Goal: Task Accomplishment & Management: Complete application form

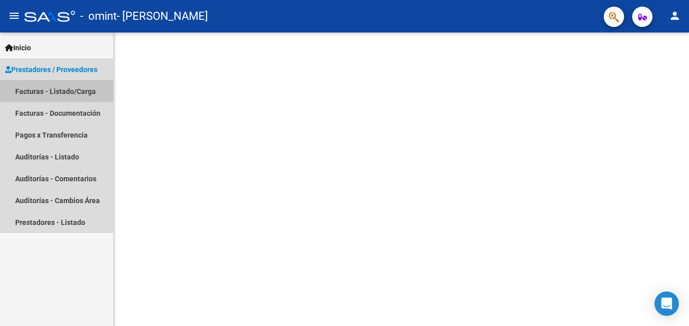
click at [27, 89] on link "Facturas - Listado/Carga" at bounding box center [56, 91] width 113 height 22
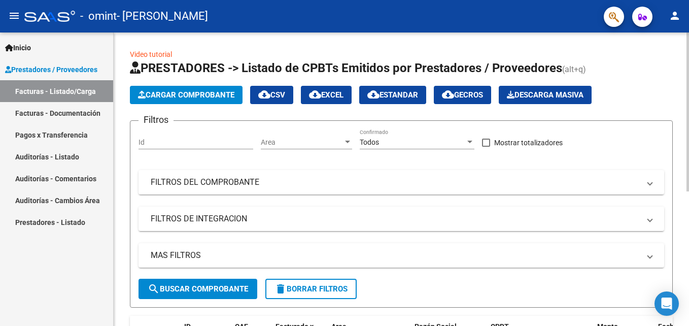
click at [165, 91] on span "Cargar Comprobante" at bounding box center [186, 94] width 96 height 9
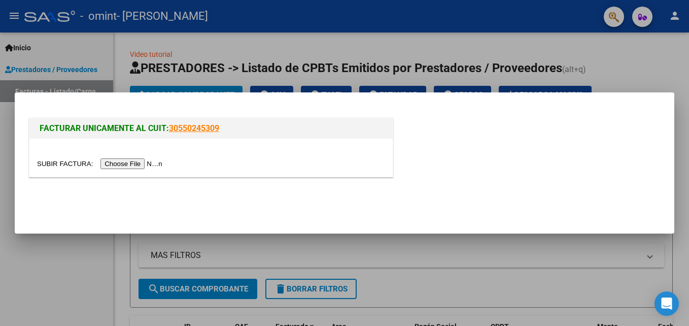
click at [626, 55] on div at bounding box center [344, 163] width 689 height 326
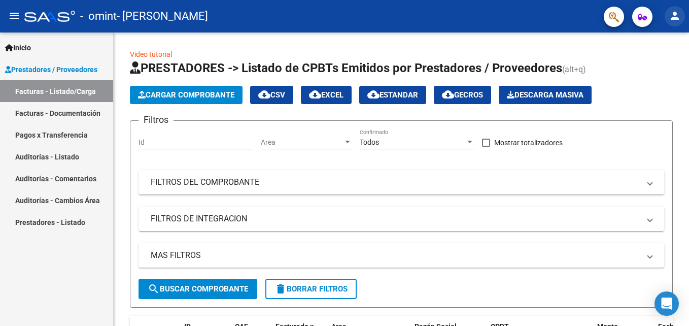
click at [676, 16] on mat-icon "person" at bounding box center [675, 16] width 12 height 12
click at [655, 45] on button "person Mi Perfil" at bounding box center [654, 42] width 62 height 24
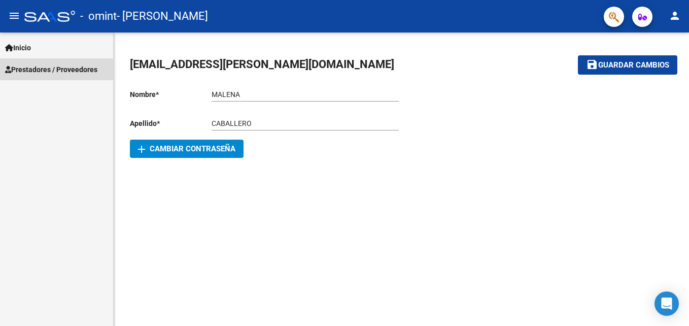
click at [35, 65] on span "Prestadores / Proveedores" at bounding box center [51, 69] width 92 height 11
click at [46, 66] on span "Prestadores / Proveedores" at bounding box center [51, 69] width 92 height 11
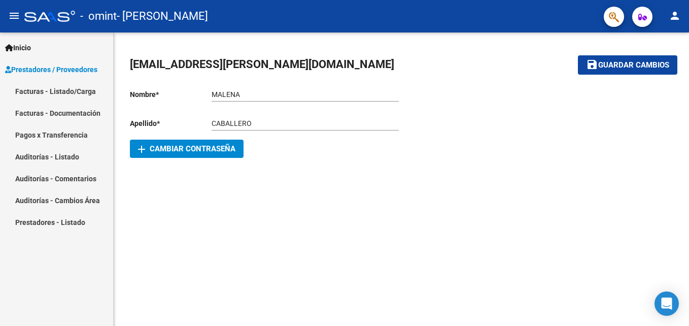
click at [34, 87] on link "Facturas - Listado/Carga" at bounding box center [56, 91] width 113 height 22
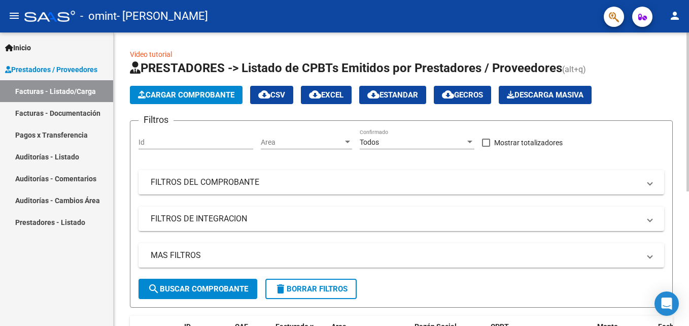
click at [188, 92] on span "Cargar Comprobante" at bounding box center [186, 94] width 96 height 9
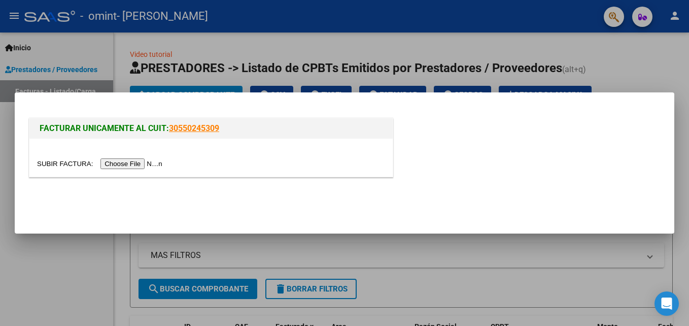
click at [74, 162] on input "file" at bounding box center [101, 163] width 128 height 11
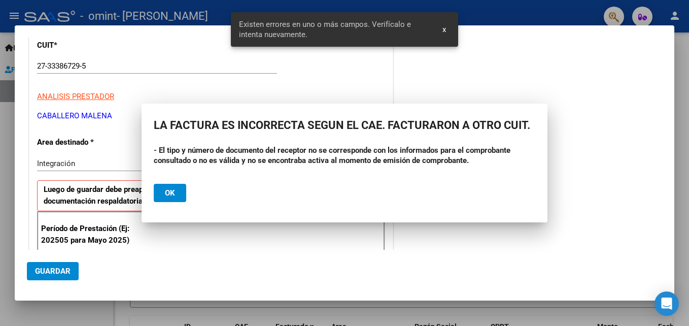
scroll to position [248, 0]
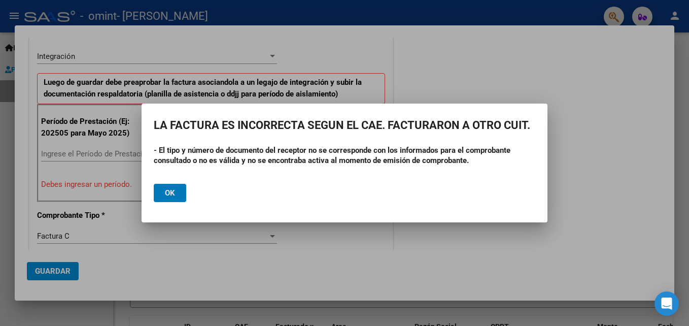
click at [178, 188] on button "Ok" at bounding box center [170, 193] width 32 height 18
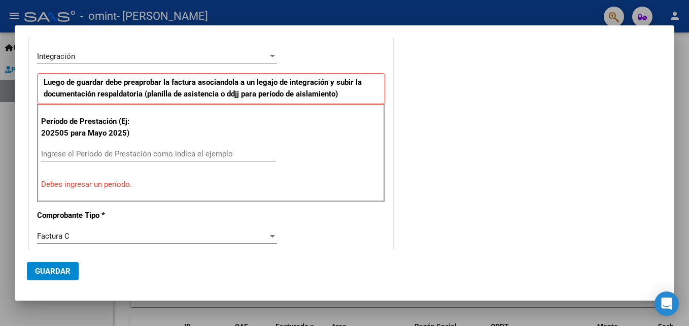
click at [131, 153] on input "Ingrese el Período de Prestación como indica el ejemplo" at bounding box center [158, 153] width 234 height 9
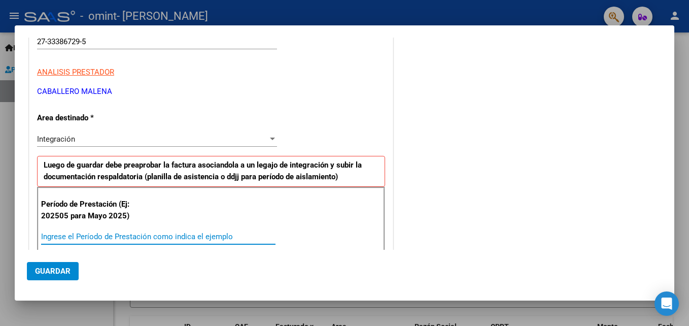
scroll to position [197, 0]
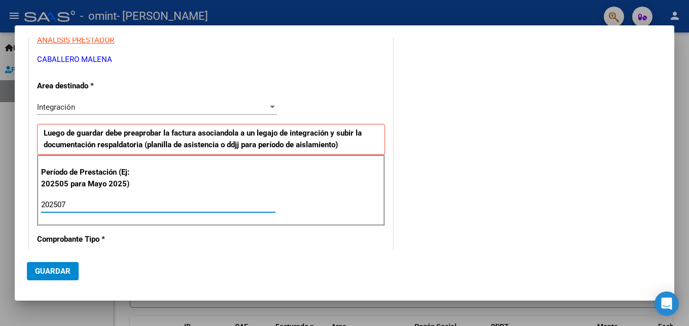
type input "202507"
click at [560, 181] on div "COMENTARIOS Comentarios del Prestador / Gerenciador:" at bounding box center [528, 293] width 267 height 882
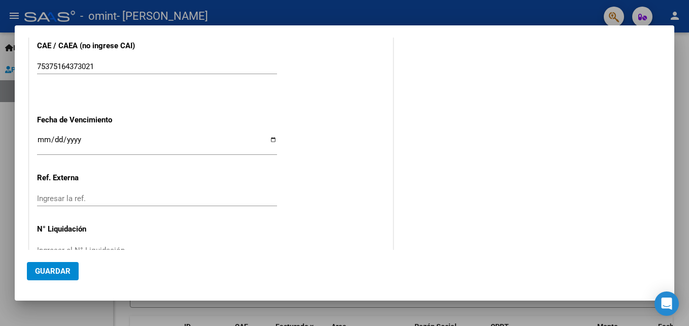
scroll to position [681, 0]
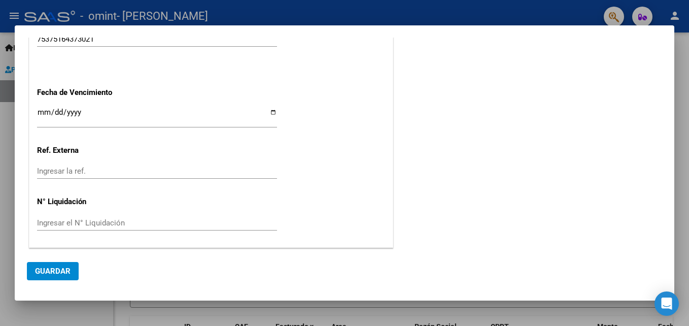
click at [44, 109] on input "Ingresar la fecha" at bounding box center [157, 116] width 240 height 16
click at [273, 112] on input "Ingresar la fecha" at bounding box center [157, 116] width 240 height 16
type input "[DATE]"
click at [57, 270] on span "Guardar" at bounding box center [53, 270] width 36 height 9
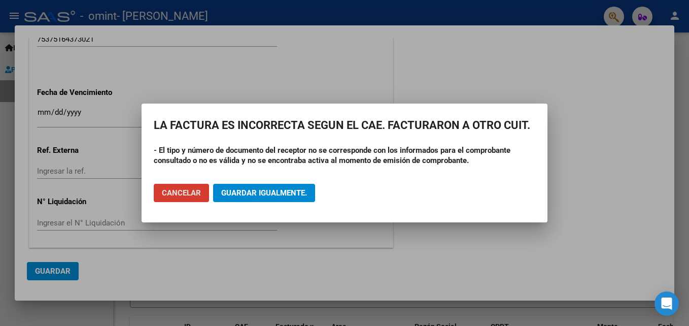
click at [196, 193] on span "Cancelar" at bounding box center [181, 192] width 39 height 9
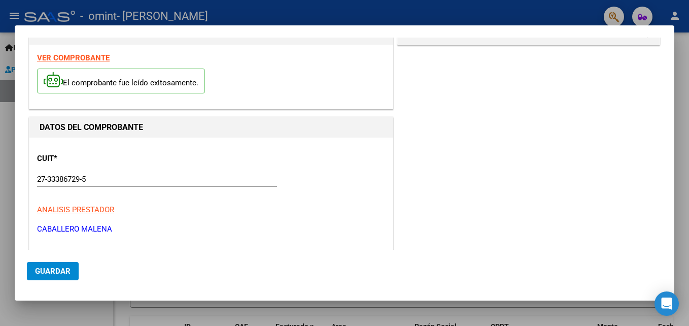
scroll to position [0, 0]
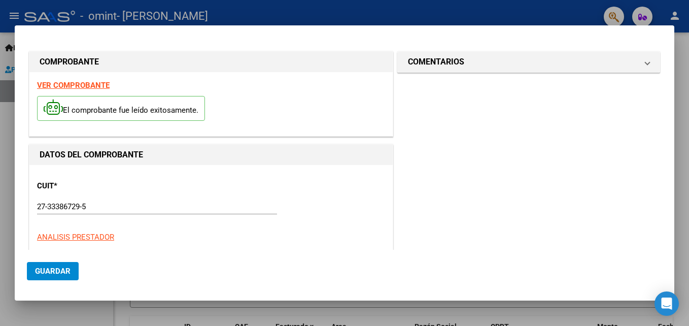
click at [65, 83] on strong "VER COMPROBANTE" at bounding box center [73, 85] width 73 height 9
click at [544, 12] on div at bounding box center [344, 163] width 689 height 326
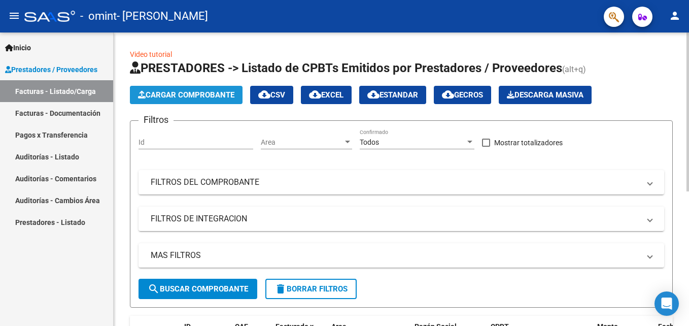
click at [181, 91] on span "Cargar Comprobante" at bounding box center [186, 94] width 96 height 9
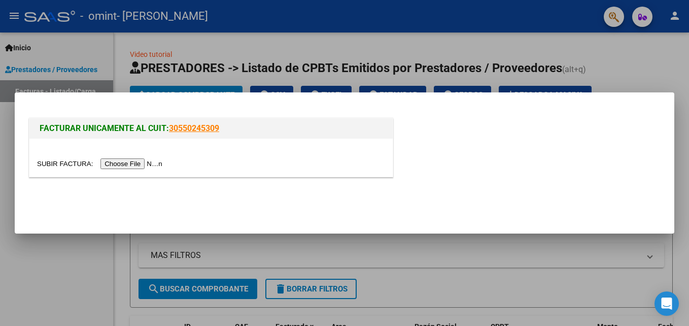
click at [118, 159] on input "file" at bounding box center [101, 163] width 128 height 11
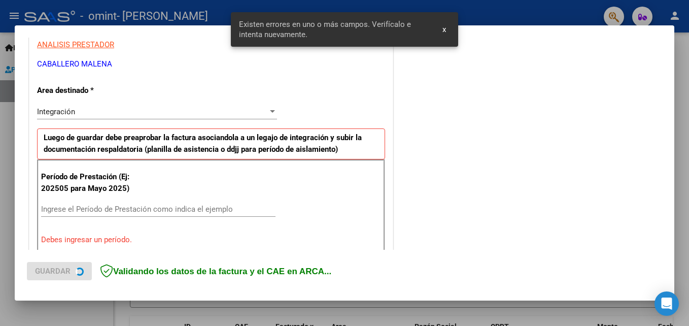
scroll to position [248, 0]
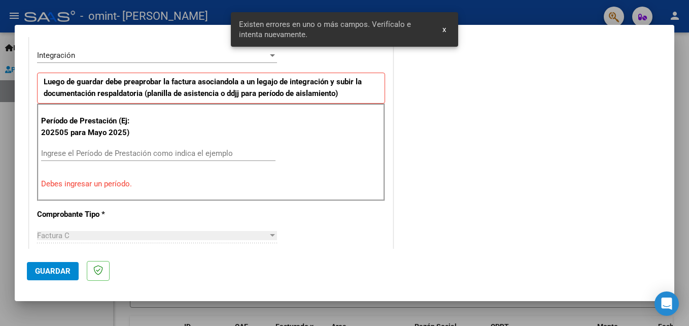
click at [151, 150] on input "Ingrese el Período de Prestación como indica el ejemplo" at bounding box center [158, 153] width 234 height 9
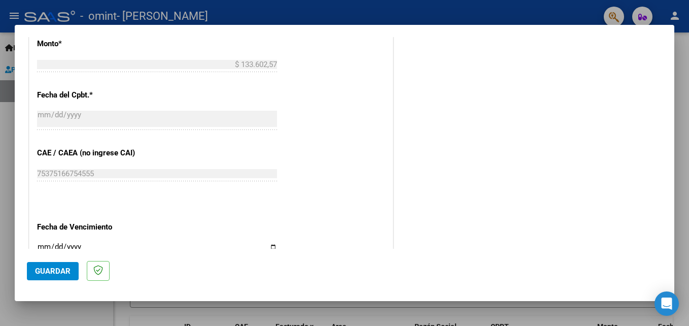
scroll to position [603, 0]
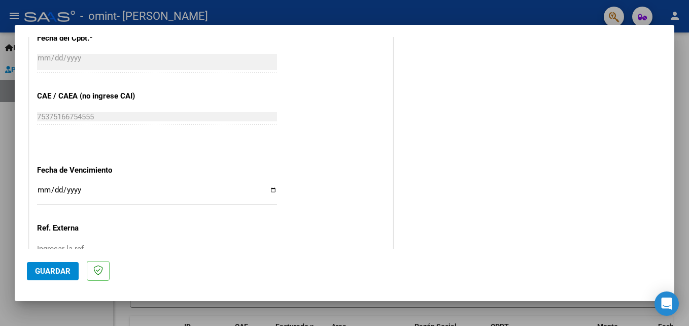
type input "202507"
click at [270, 187] on input "Ingresar la fecha" at bounding box center [157, 194] width 240 height 16
type input "[DATE]"
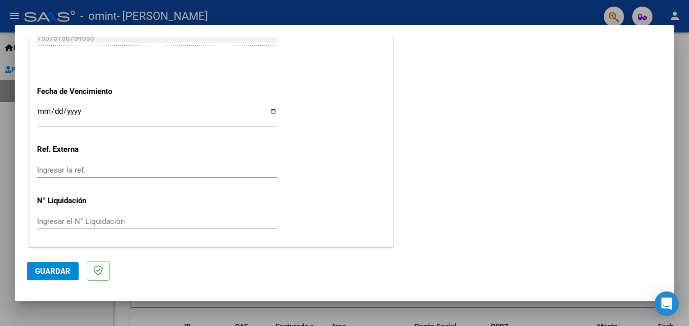
click at [57, 268] on span "Guardar" at bounding box center [53, 270] width 36 height 9
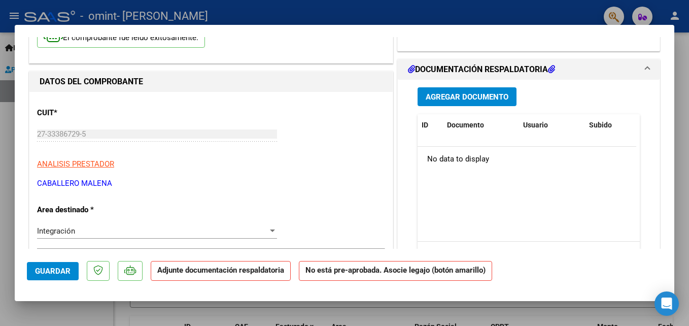
scroll to position [0, 0]
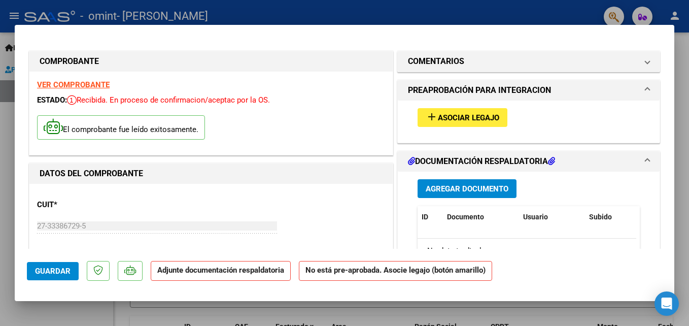
click at [475, 115] on span "Asociar Legajo" at bounding box center [468, 117] width 61 height 9
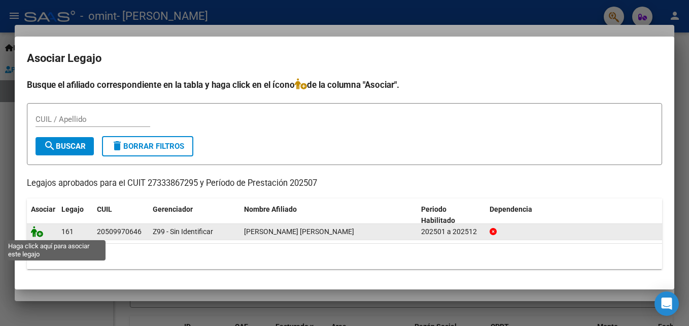
click at [40, 231] on icon at bounding box center [37, 231] width 12 height 11
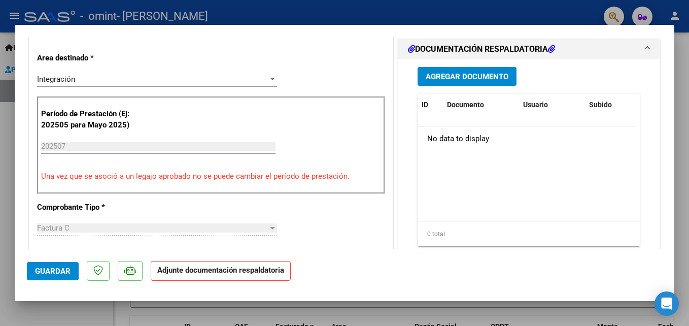
scroll to position [254, 0]
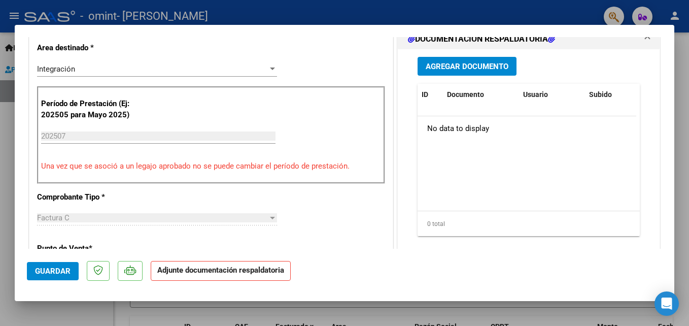
click at [486, 63] on span "Agregar Documento" at bounding box center [467, 66] width 83 height 9
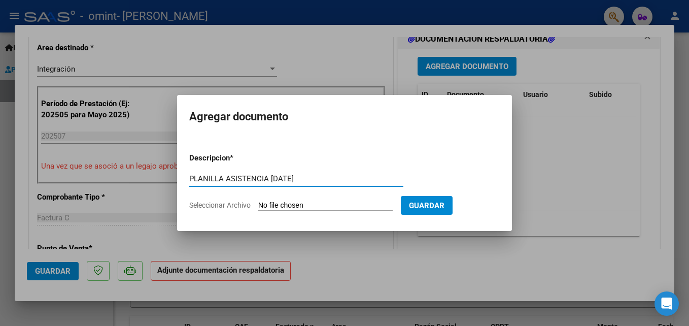
type input "PLANILLA ASISTENCIA [DATE]"
click at [236, 205] on span "Seleccionar Archivo" at bounding box center [219, 205] width 61 height 8
click at [258, 205] on input "Seleccionar Archivo" at bounding box center [325, 206] width 135 height 10
type input "C:\fakepath\PLANILLA ASISTENCIA [PERSON_NAME][DATE].pdf"
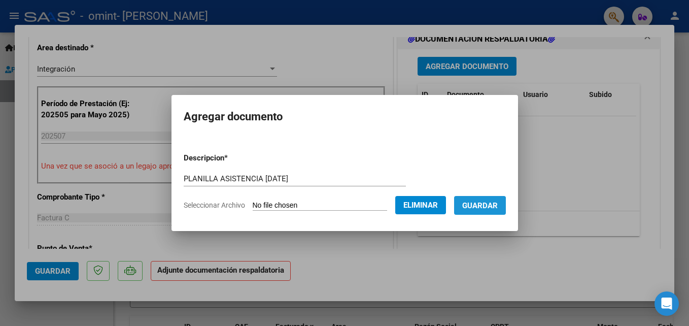
click at [480, 209] on span "Guardar" at bounding box center [480, 205] width 36 height 9
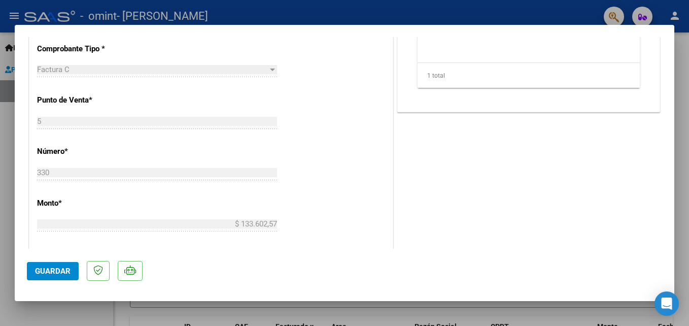
scroll to position [558, 0]
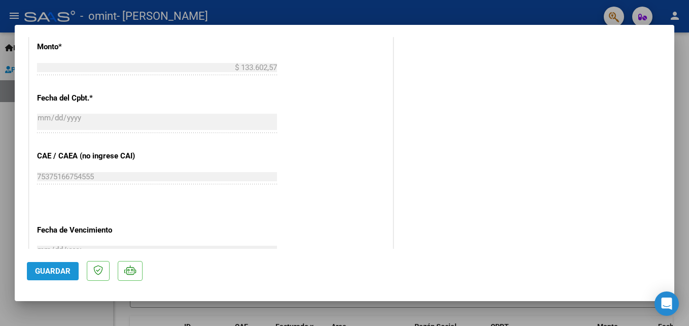
click at [55, 269] on span "Guardar" at bounding box center [53, 270] width 36 height 9
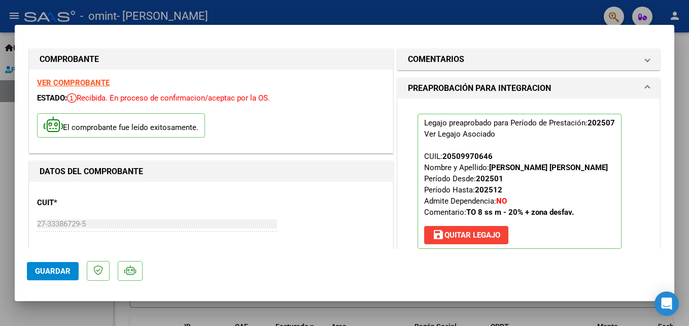
scroll to position [0, 0]
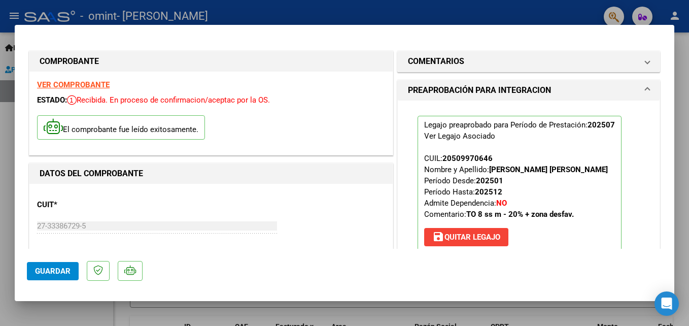
click at [385, 9] on div at bounding box center [344, 163] width 689 height 326
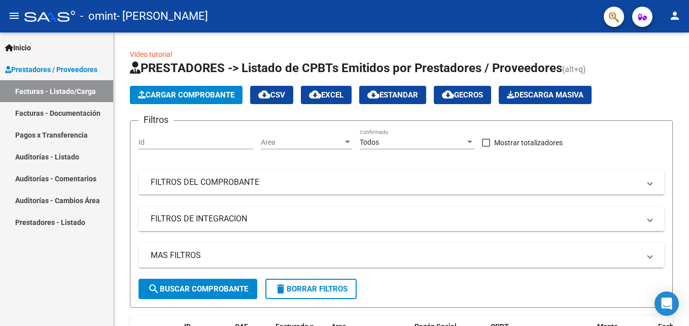
click at [68, 109] on link "Facturas - Documentación" at bounding box center [56, 113] width 113 height 22
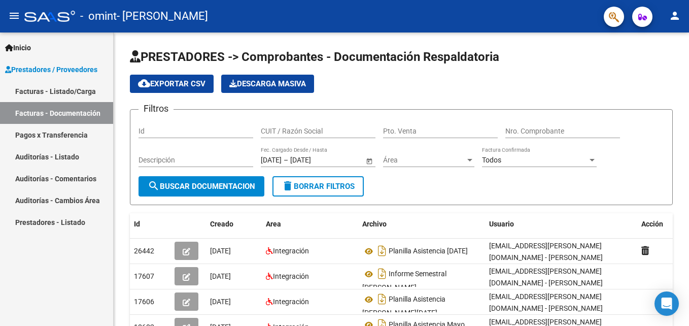
click at [72, 89] on link "Facturas - Listado/Carga" at bounding box center [56, 91] width 113 height 22
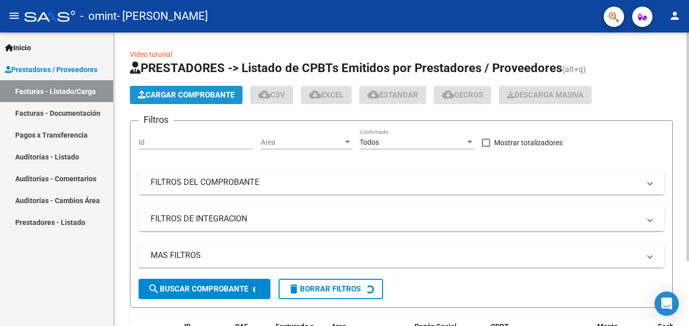
click at [201, 96] on span "Cargar Comprobante" at bounding box center [186, 94] width 96 height 9
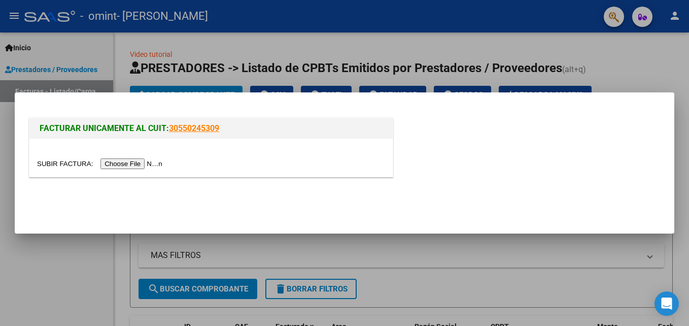
click at [126, 163] on input "file" at bounding box center [101, 163] width 128 height 11
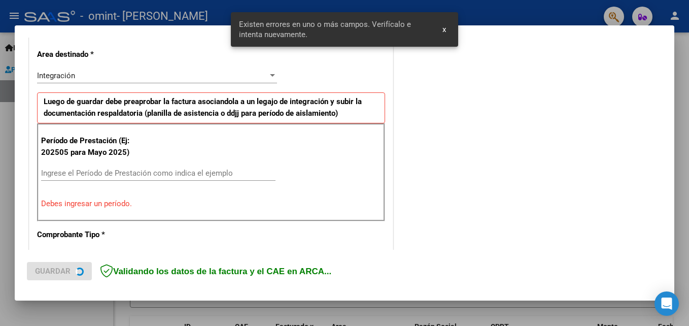
scroll to position [248, 0]
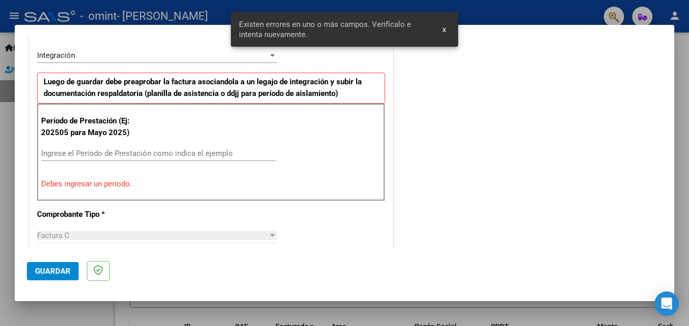
click at [119, 155] on input "Ingrese el Período de Prestación como indica el ejemplo" at bounding box center [158, 153] width 234 height 9
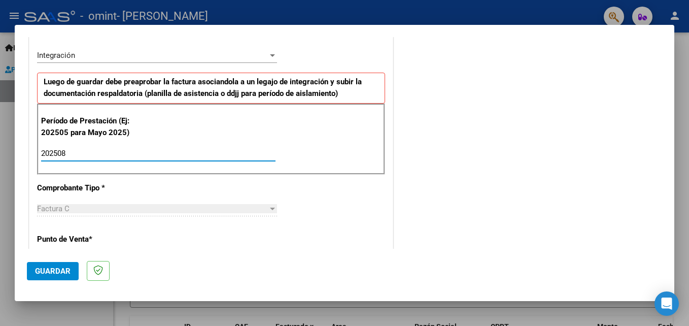
type input "202508"
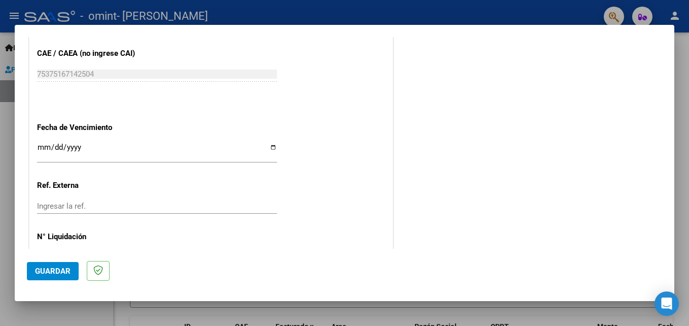
scroll to position [654, 0]
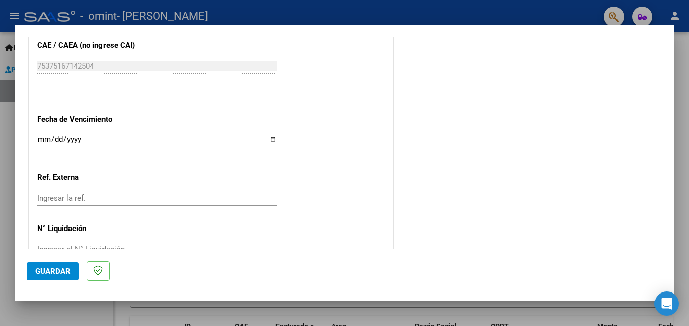
click at [271, 136] on input "Ingresar la fecha" at bounding box center [157, 143] width 240 height 16
type input "[DATE]"
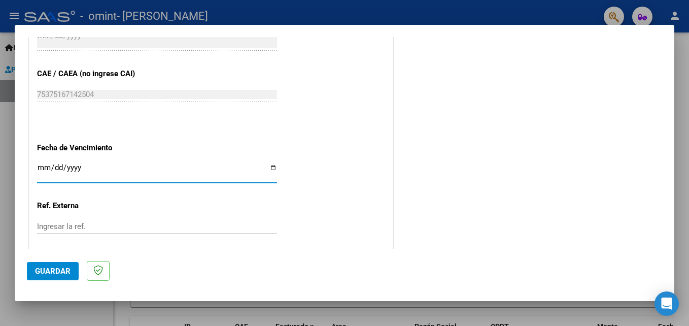
scroll to position [682, 0]
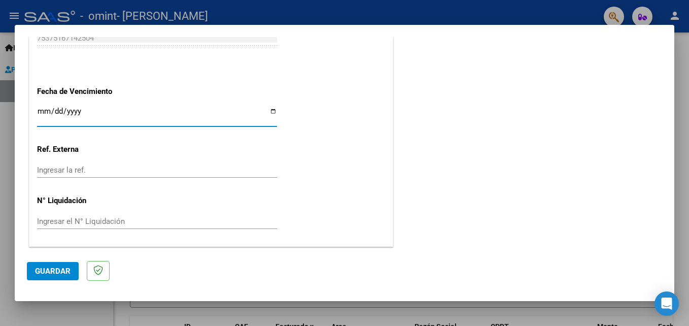
click at [40, 266] on span "Guardar" at bounding box center [53, 270] width 36 height 9
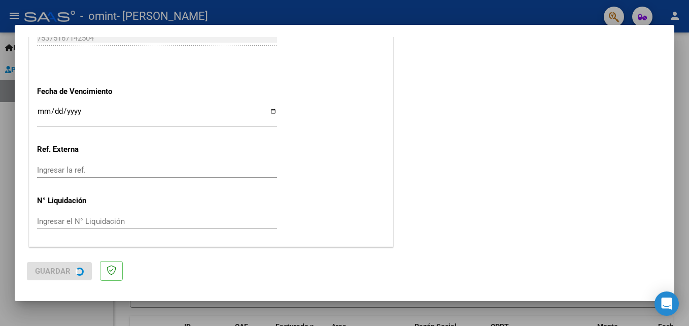
scroll to position [0, 0]
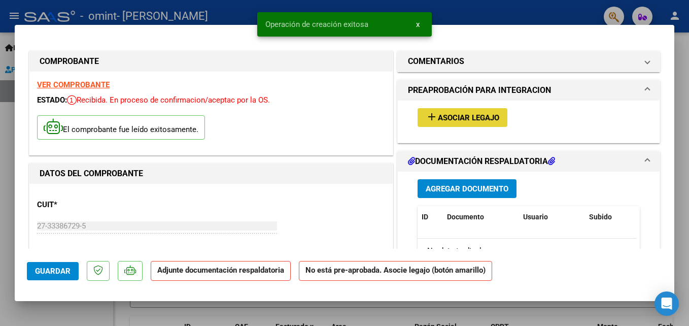
click at [443, 115] on span "Asociar Legajo" at bounding box center [468, 117] width 61 height 9
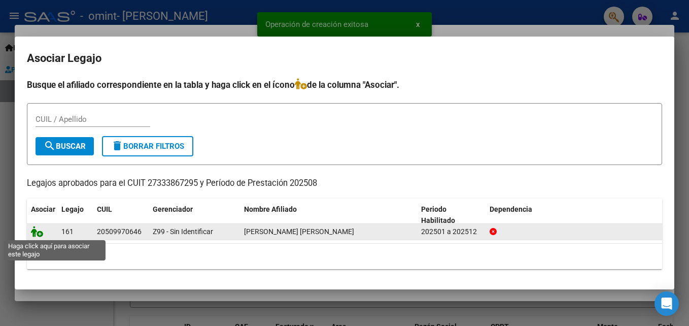
click at [36, 232] on icon at bounding box center [37, 231] width 12 height 11
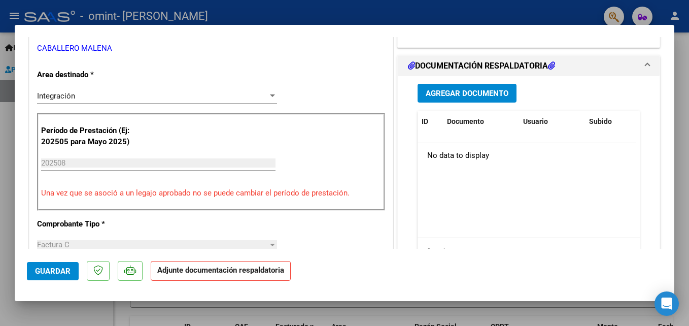
scroll to position [254, 0]
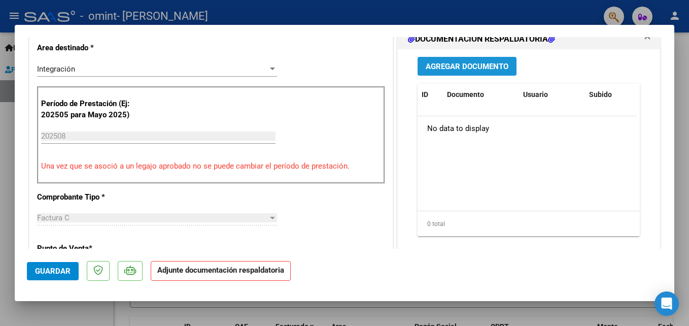
click at [465, 62] on span "Agregar Documento" at bounding box center [467, 66] width 83 height 9
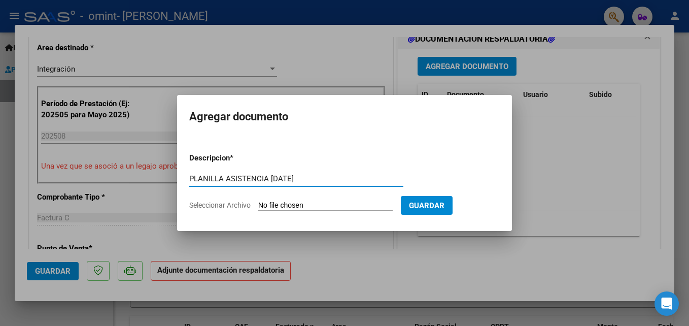
type input "PLANILLA ASISTENCIA [DATE]"
click at [295, 202] on input "Seleccionar Archivo" at bounding box center [325, 206] width 135 height 10
type input "C:\fakepath\PLANILLA ASISTENCIA [DATE].pdf"
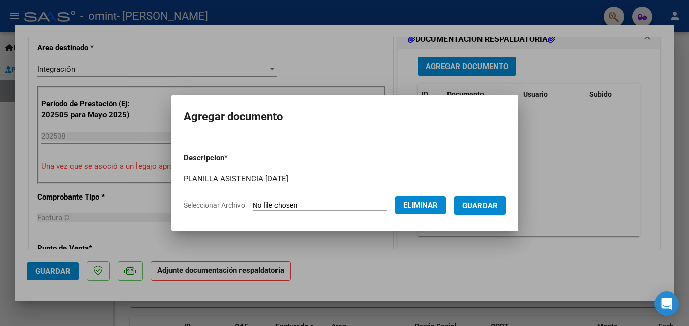
click at [473, 208] on span "Guardar" at bounding box center [480, 205] width 36 height 9
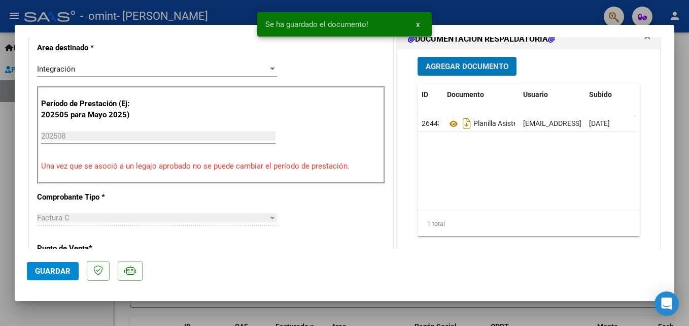
click at [36, 273] on span "Guardar" at bounding box center [53, 270] width 36 height 9
click at [571, 2] on div at bounding box center [344, 163] width 689 height 326
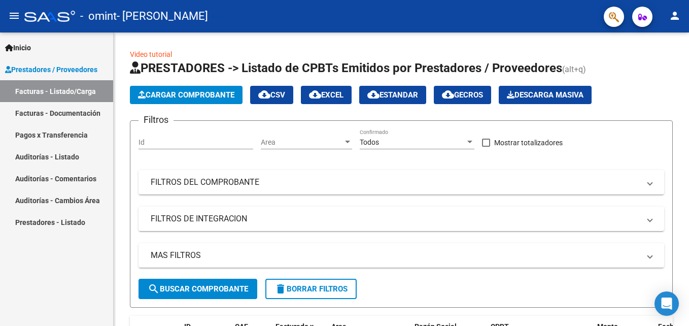
click at [68, 110] on link "Facturas - Documentación" at bounding box center [56, 113] width 113 height 22
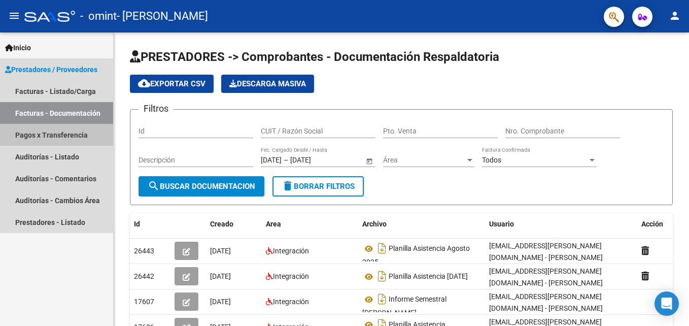
click at [70, 138] on link "Pagos x Transferencia" at bounding box center [56, 135] width 113 height 22
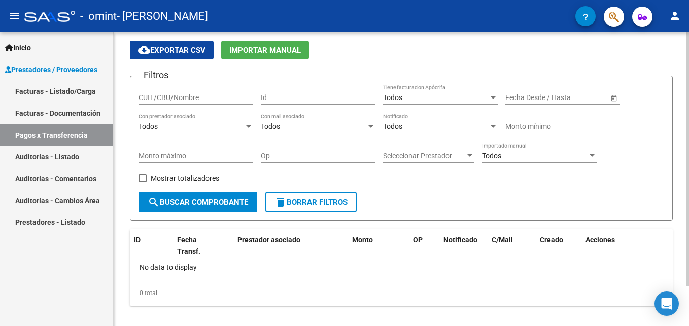
scroll to position [46, 0]
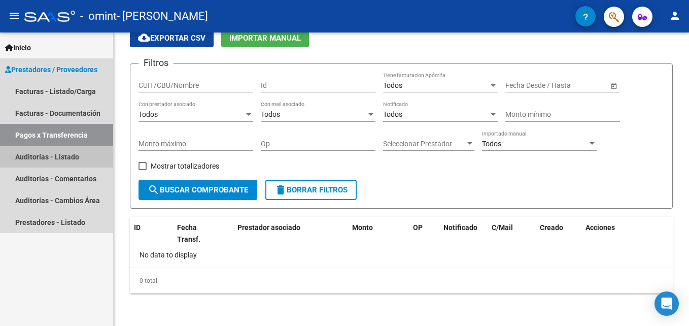
click at [65, 156] on link "Auditorías - Listado" at bounding box center [56, 157] width 113 height 22
